Goal: Use online tool/utility: Utilize a website feature to perform a specific function

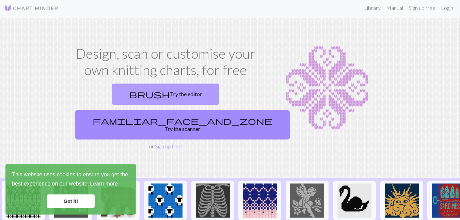
scroll to position [3, 0]
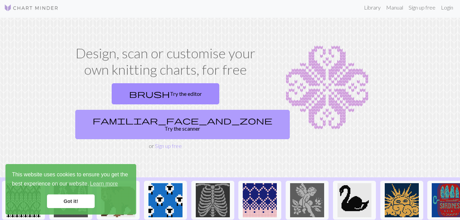
click at [235, 110] on link "familiar_face_and_zone Try the scanner" at bounding box center [182, 124] width 215 height 29
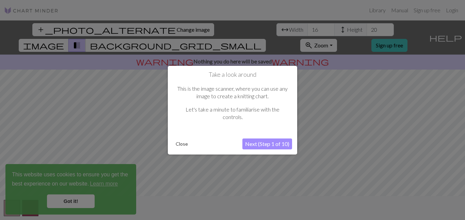
click at [262, 143] on button "Next (Step 1 of 10)" at bounding box center [268, 143] width 50 height 11
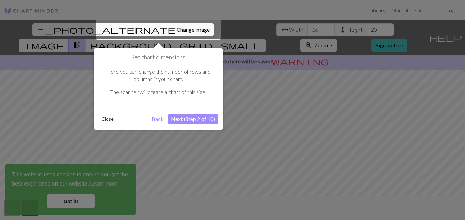
click at [189, 120] on button "Next (Step 2 of 10)" at bounding box center [193, 118] width 50 height 11
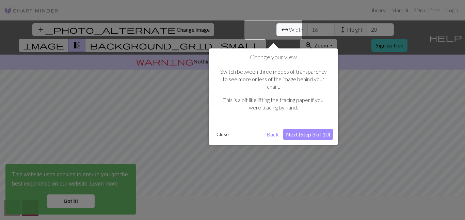
click at [301, 129] on button "Next (Step 3 of 10)" at bounding box center [308, 134] width 50 height 11
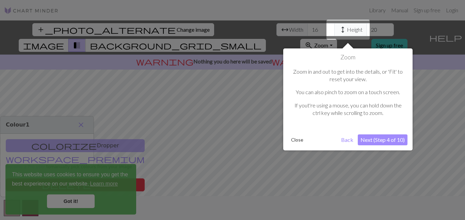
click at [373, 134] on button "Next (Step 4 of 10)" at bounding box center [383, 139] width 50 height 11
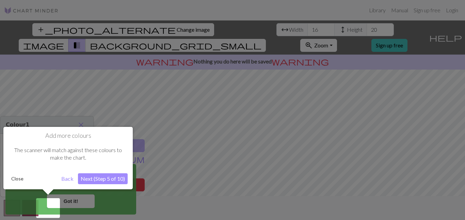
click at [110, 180] on button "Next (Step 5 of 10)" at bounding box center [103, 178] width 50 height 11
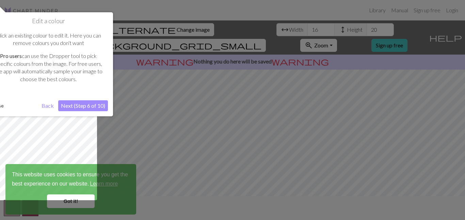
click at [101, 106] on button "Next (Step 6 of 10)" at bounding box center [83, 105] width 50 height 11
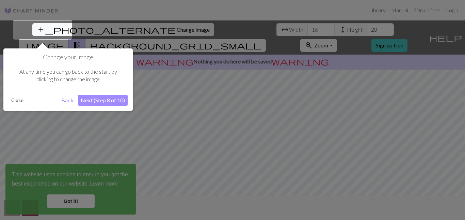
click at [95, 99] on button "Next (Step 8 of 10)" at bounding box center [103, 100] width 50 height 11
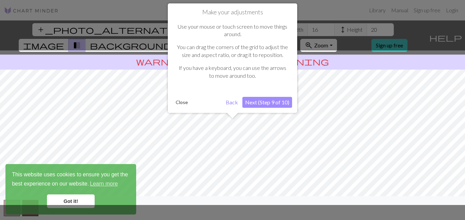
click at [245, 98] on button "Next (Step 9 of 10)" at bounding box center [268, 102] width 50 height 11
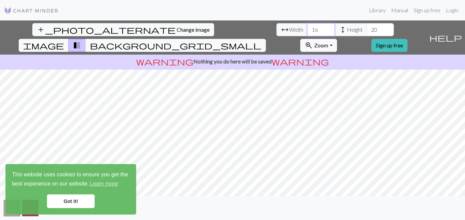
click at [308, 29] on input "16" at bounding box center [321, 29] width 27 height 13
click at [281, 30] on span "arrow_range" at bounding box center [285, 30] width 8 height 10
click at [308, 32] on input "15" at bounding box center [321, 29] width 27 height 13
click at [308, 29] on input "16" at bounding box center [321, 29] width 27 height 13
click at [308, 29] on input "17" at bounding box center [321, 29] width 27 height 13
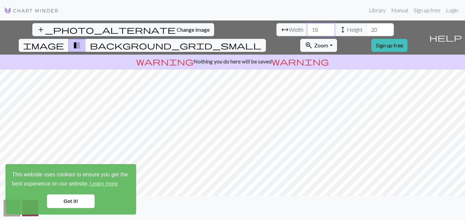
click at [308, 29] on input "18" at bounding box center [321, 29] width 27 height 13
click at [308, 29] on input "19" at bounding box center [321, 29] width 27 height 13
click at [308, 29] on input "20" at bounding box center [321, 29] width 27 height 13
type input "21"
click at [308, 29] on input "21" at bounding box center [321, 29] width 27 height 13
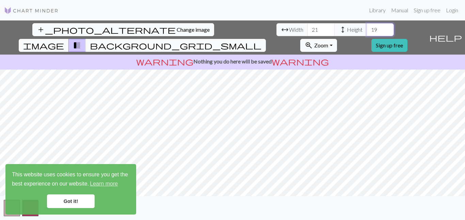
click at [367, 33] on input "19" at bounding box center [380, 29] width 27 height 13
type input "18"
click at [367, 33] on input "18" at bounding box center [380, 29] width 27 height 13
click at [177, 29] on span "Change image" at bounding box center [193, 29] width 33 height 6
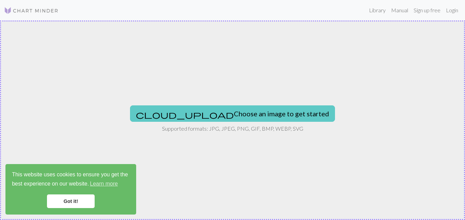
click at [222, 114] on button "cloud_upload Choose an image to get started" at bounding box center [232, 113] width 205 height 16
